Goal: Find specific page/section: Find specific page/section

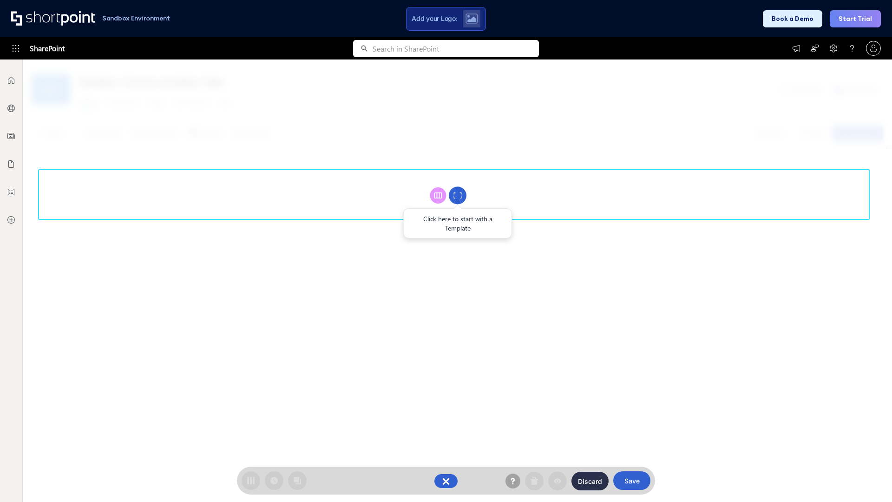
click at [458, 195] on circle at bounding box center [458, 196] width 18 height 18
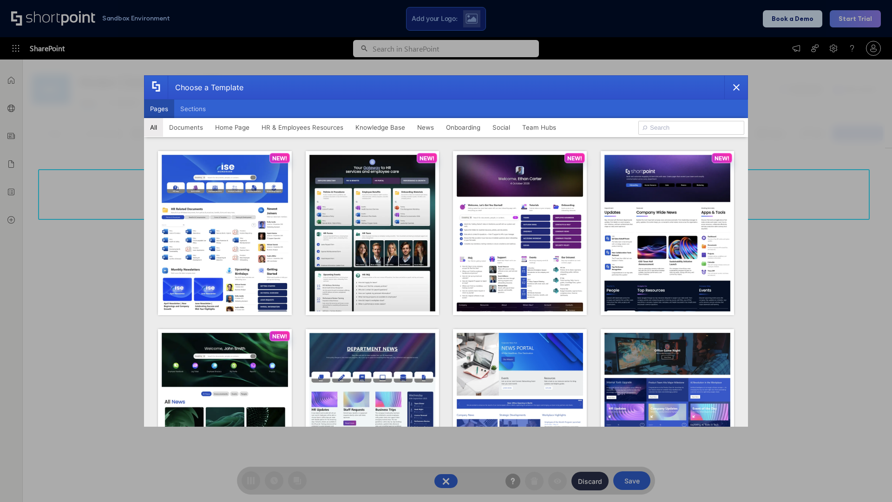
click at [159, 109] on button "Pages" at bounding box center [159, 108] width 30 height 19
type input "Knowledge Portal 2"
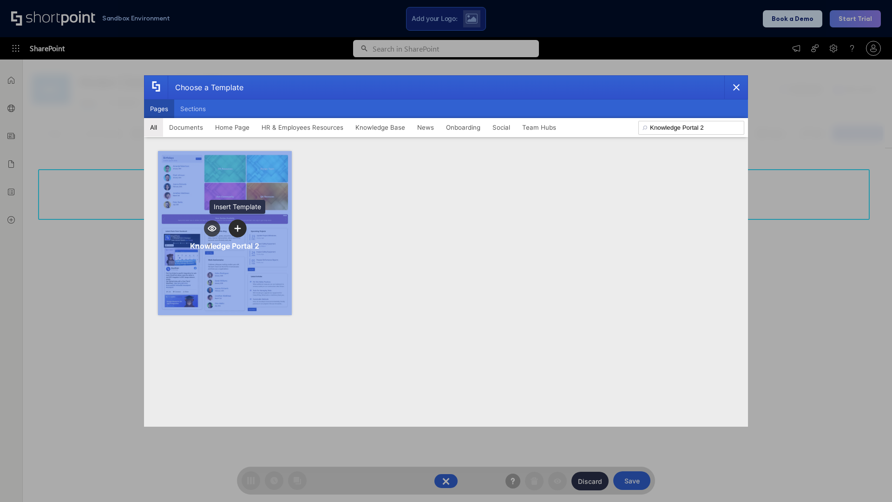
click at [237, 228] on icon "template selector" at bounding box center [237, 228] width 7 height 7
